Goal: Find specific page/section

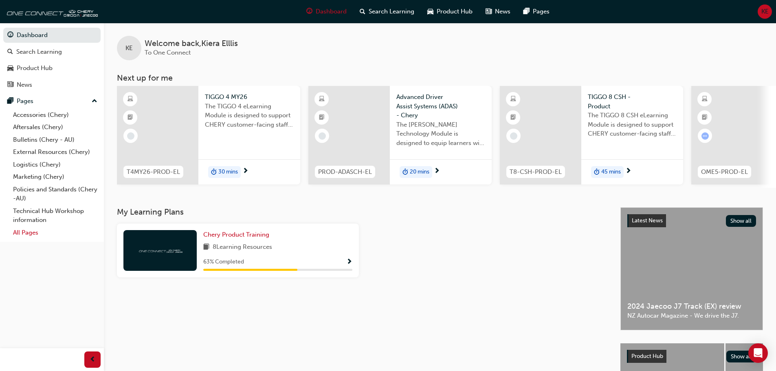
click at [40, 236] on link "All Pages" at bounding box center [55, 233] width 91 height 13
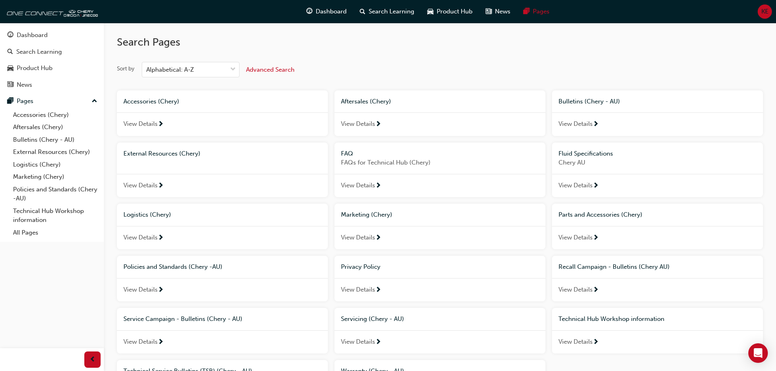
click at [377, 339] on span "next-icon" at bounding box center [378, 342] width 6 height 7
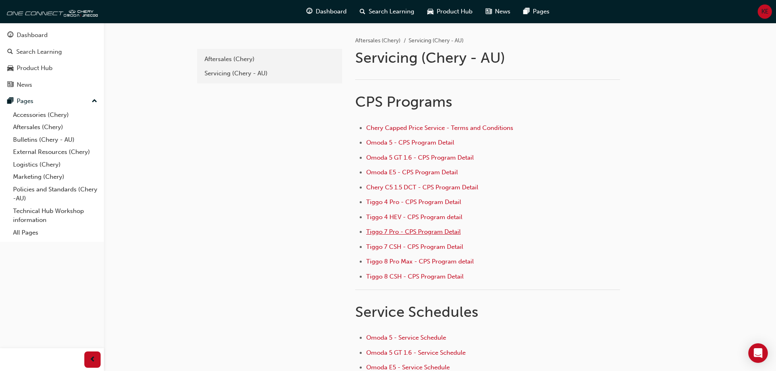
click at [404, 233] on span "Tiggo 7 Pro - CPS Program Detail" at bounding box center [413, 231] width 95 height 7
